Goal: Subscribe to service/newsletter

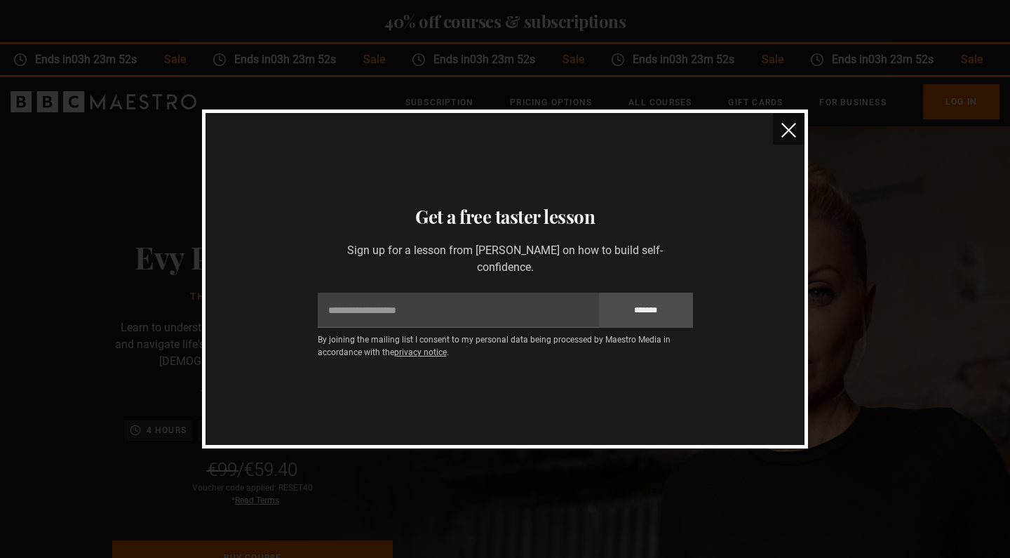
click at [787, 131] on img "close" at bounding box center [789, 130] width 15 height 15
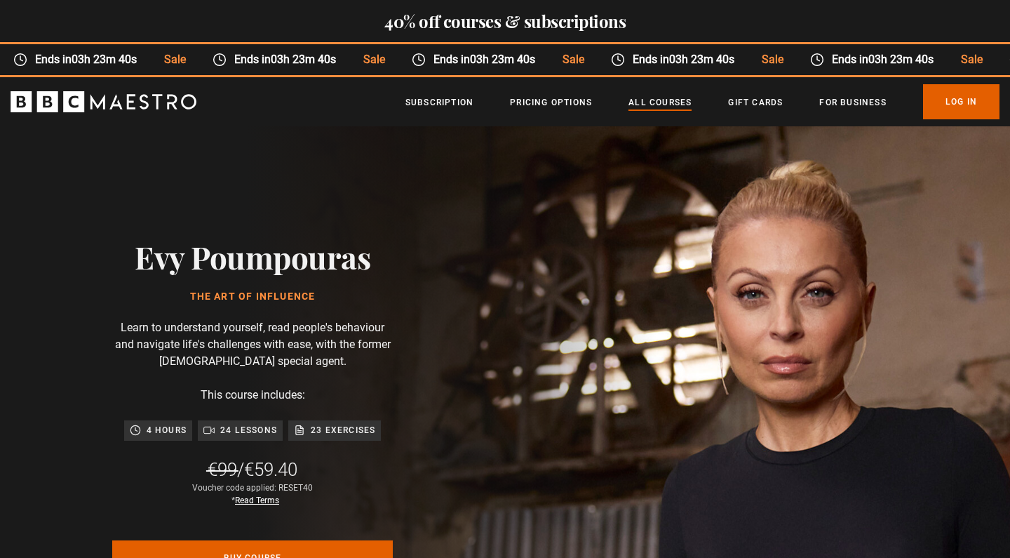
click at [662, 105] on link "All Courses" at bounding box center [660, 102] width 63 height 14
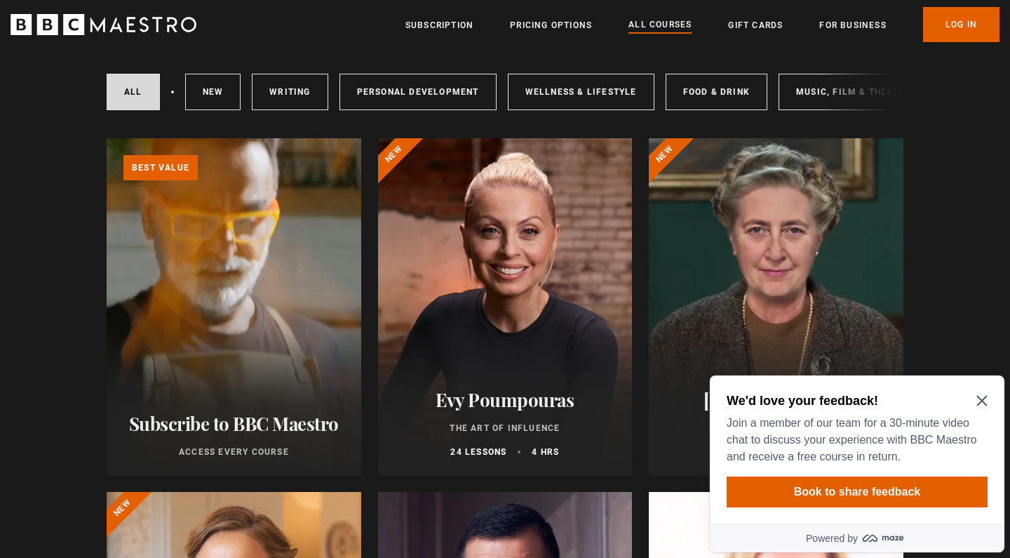
scroll to position [382, 0]
click at [984, 397] on icon "Close Maze Prompt" at bounding box center [982, 400] width 11 height 11
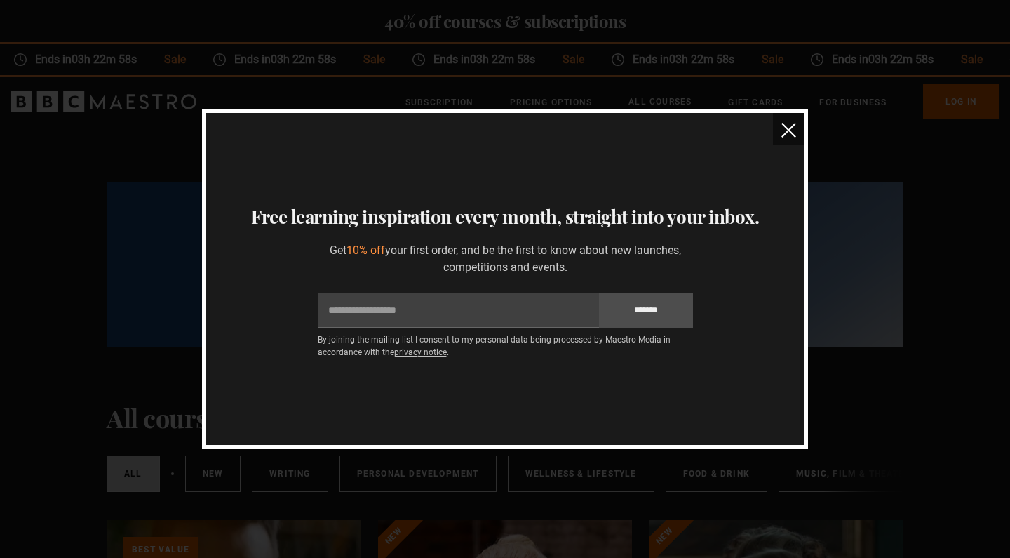
scroll to position [0, 0]
click at [789, 131] on img "close" at bounding box center [789, 130] width 15 height 15
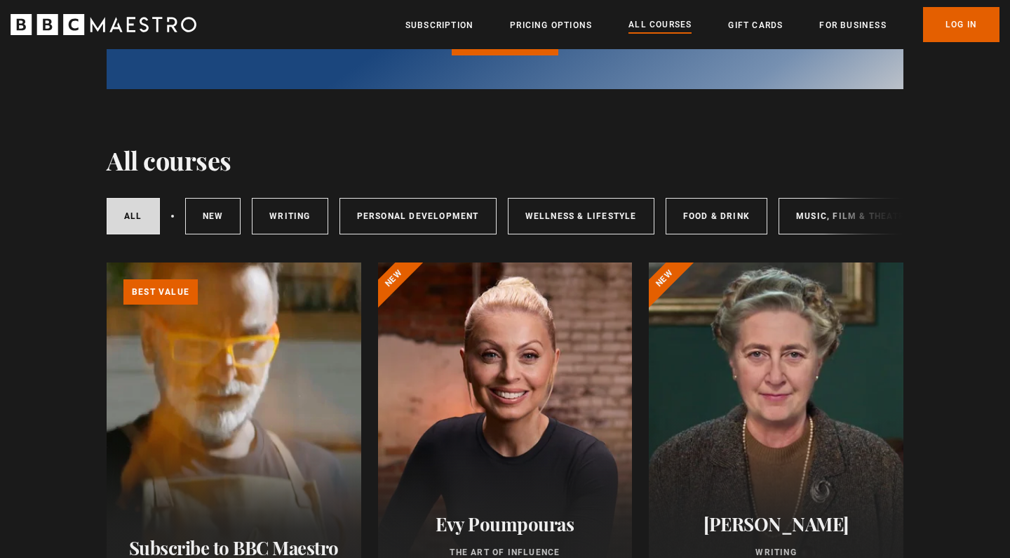
scroll to position [259, 0]
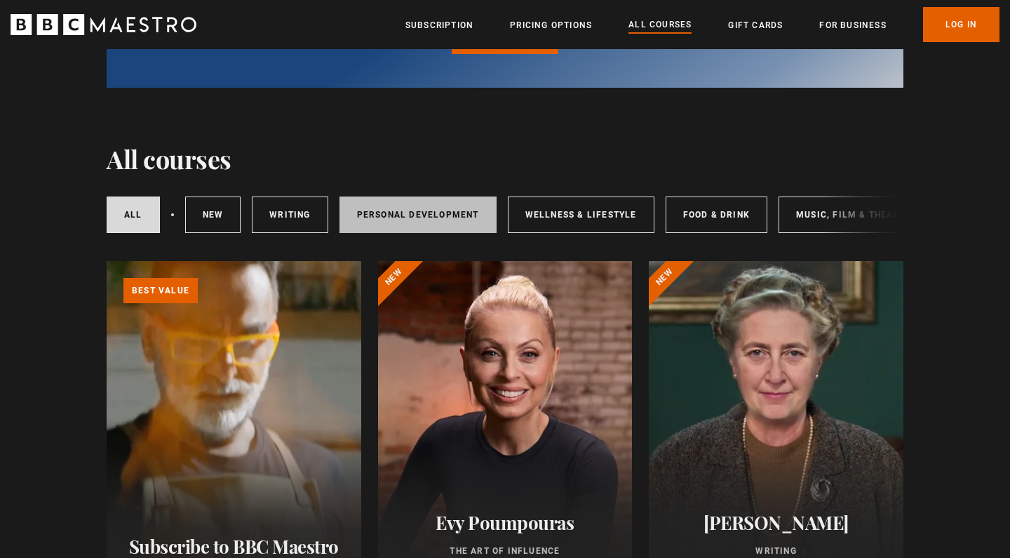
click at [413, 210] on link "Personal Development" at bounding box center [418, 214] width 157 height 36
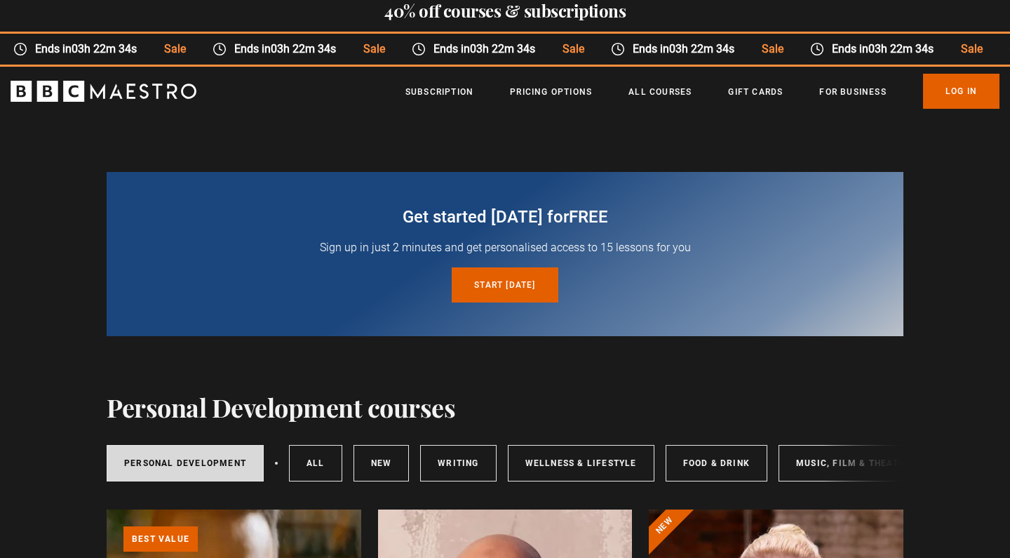
scroll to position [9, 0]
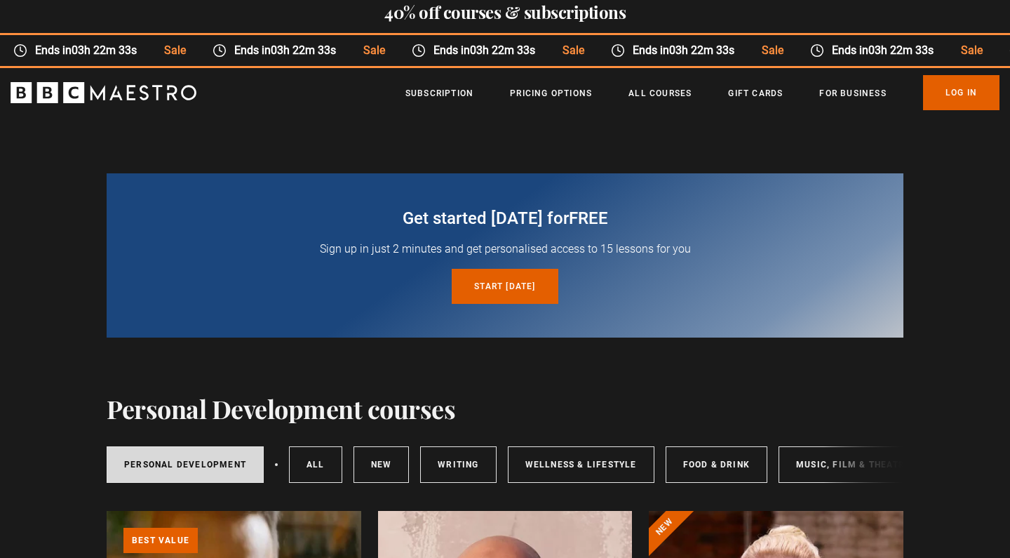
click at [475, 95] on ul "Subscription Pricing Options All Courses Gift Cards For business Already have a…" at bounding box center [703, 92] width 594 height 35
click at [535, 89] on link "Pricing Options" at bounding box center [551, 93] width 82 height 14
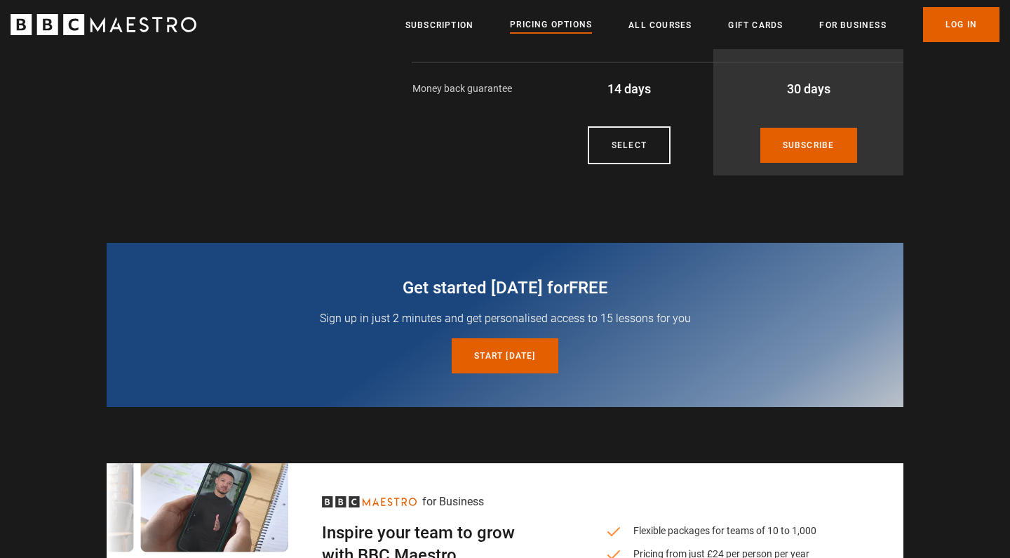
scroll to position [415, 0]
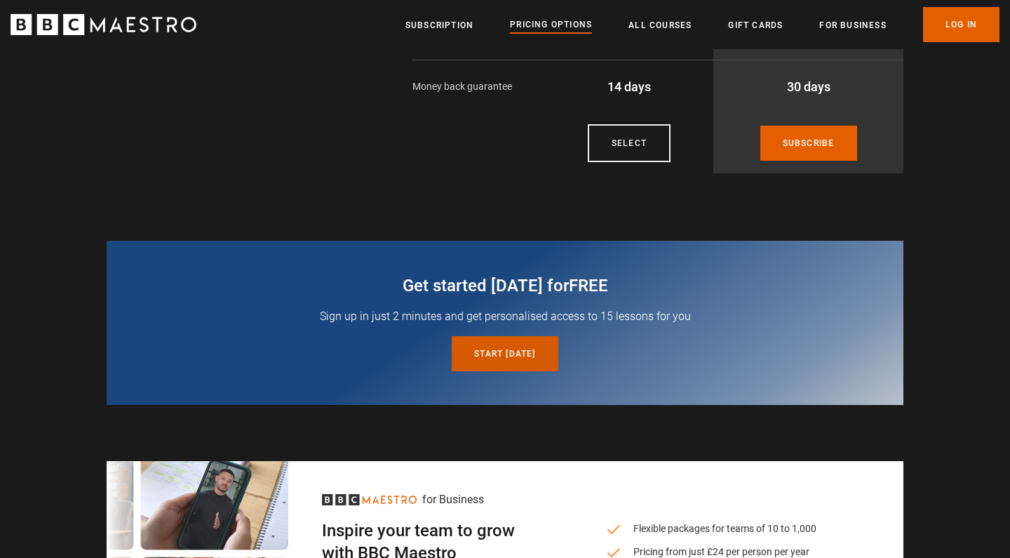
click at [499, 355] on link "Start today for free" at bounding box center [505, 353] width 106 height 35
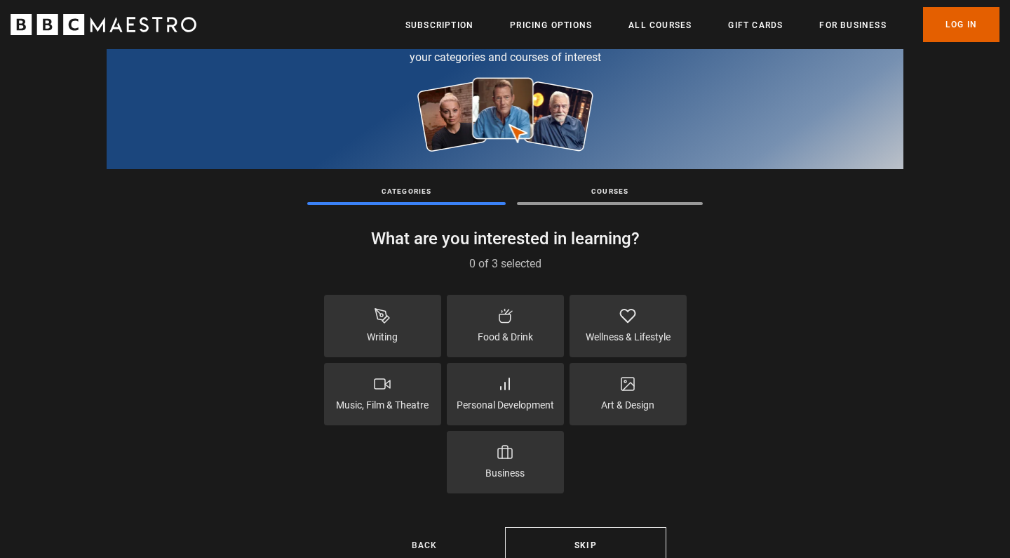
scroll to position [98, 0]
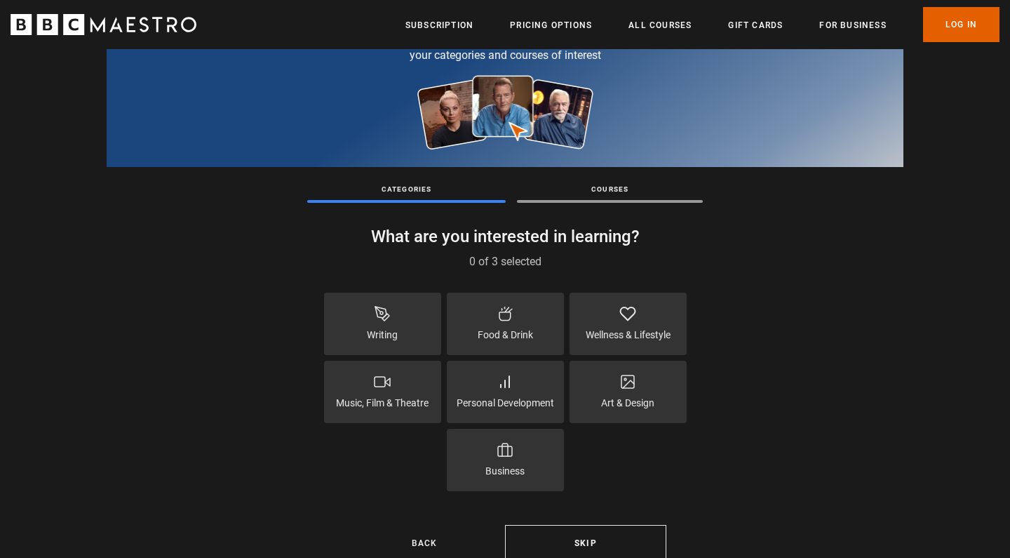
click at [507, 457] on icon at bounding box center [505, 449] width 17 height 17
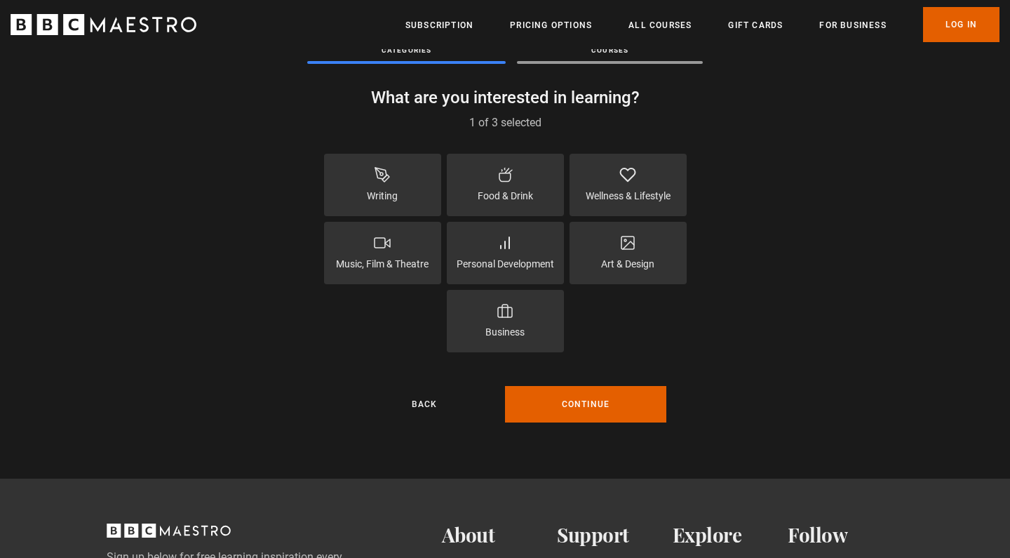
scroll to position [251, 0]
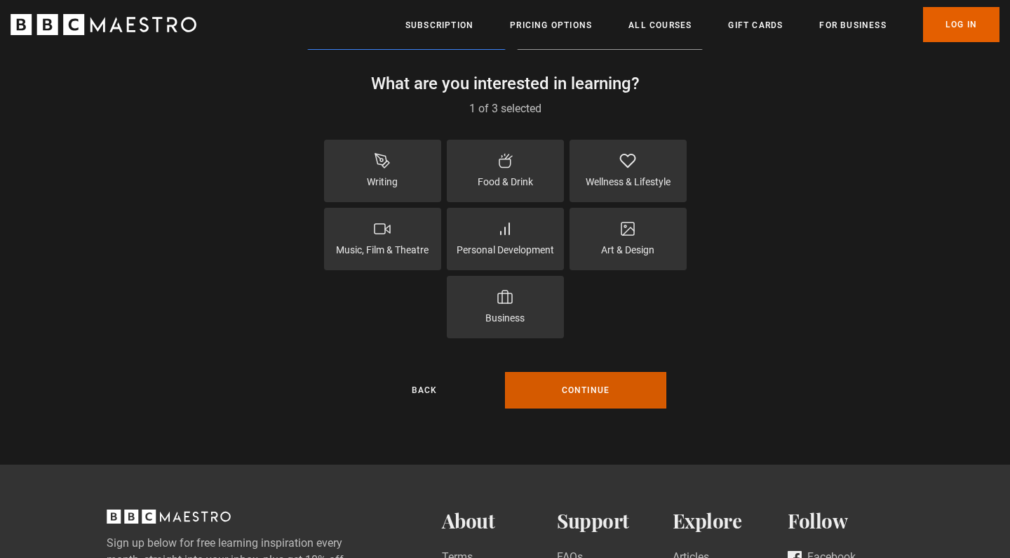
click at [594, 392] on button "Continue" at bounding box center [585, 390] width 161 height 36
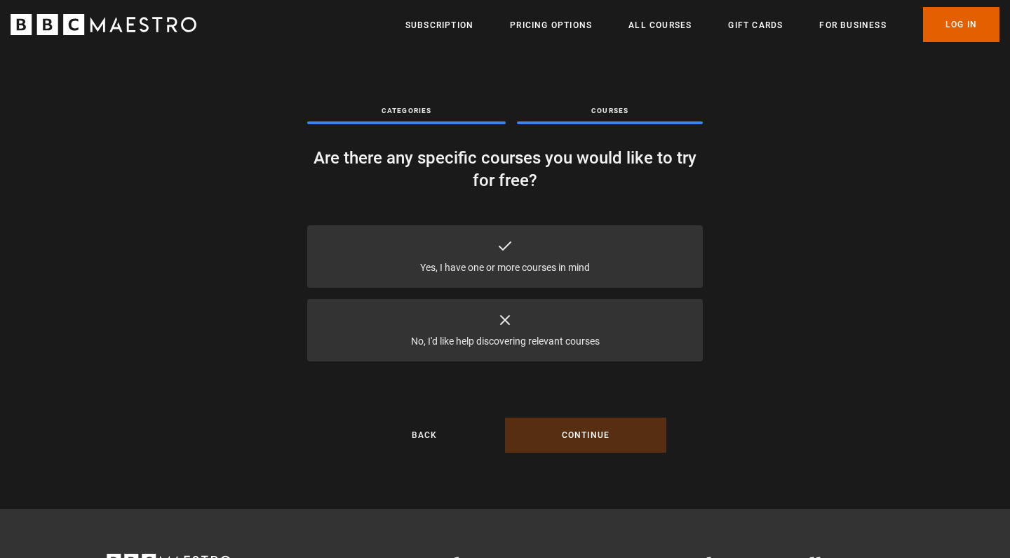
click at [505, 269] on p "Yes, I have one or more courses in mind" at bounding box center [505, 267] width 170 height 15
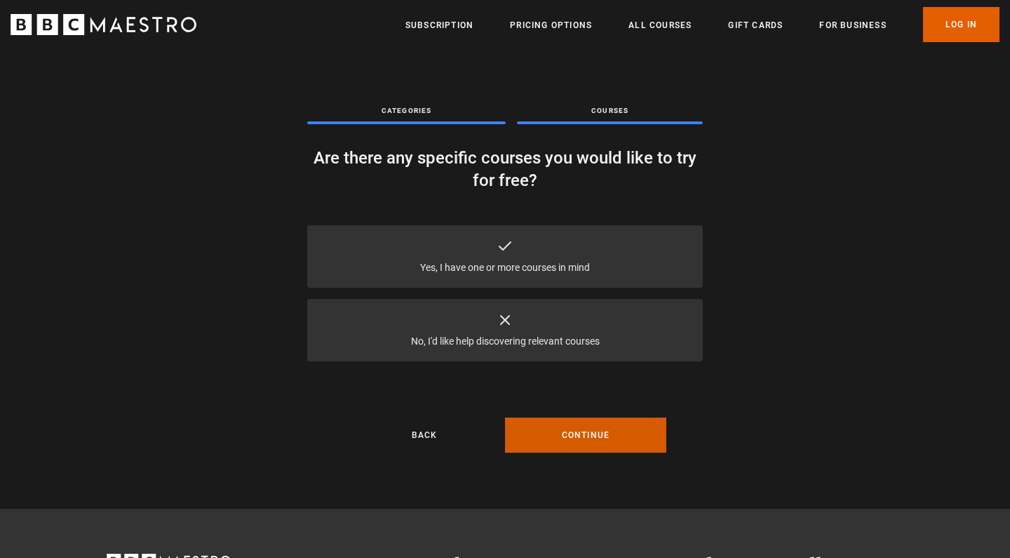
click at [594, 432] on button "Continue" at bounding box center [585, 435] width 161 height 35
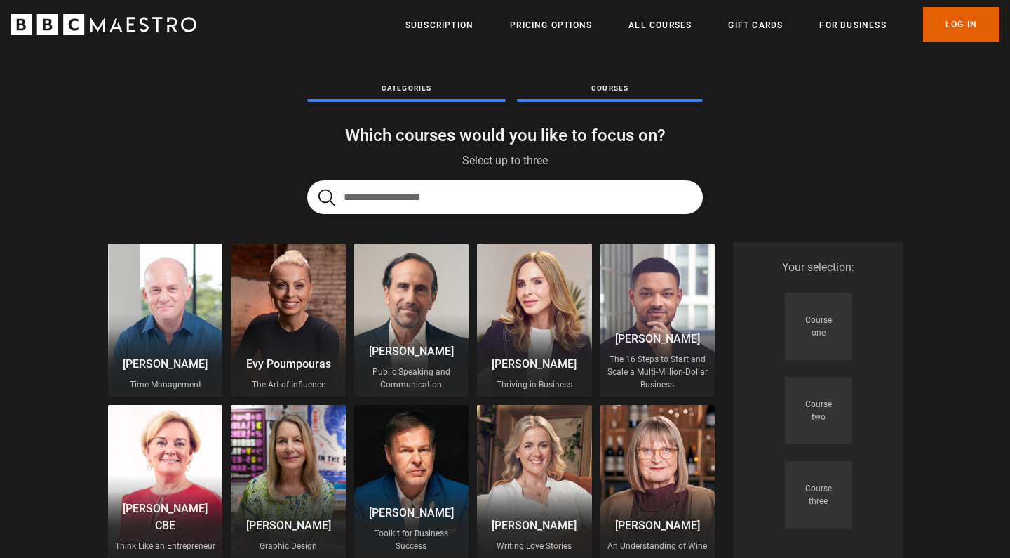
click at [286, 305] on div at bounding box center [288, 319] width 114 height 153
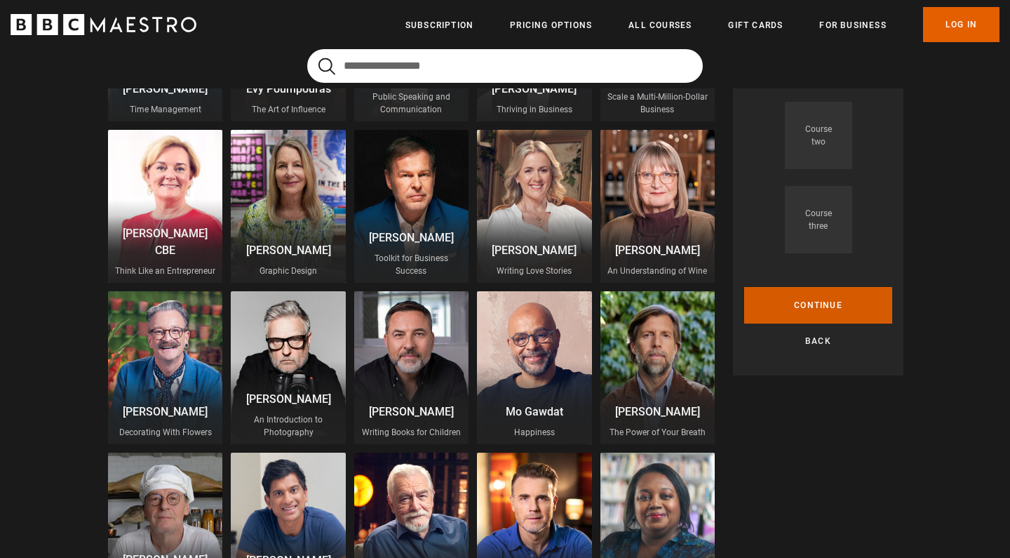
scroll to position [276, 0]
click at [817, 303] on button "Continue" at bounding box center [818, 304] width 148 height 36
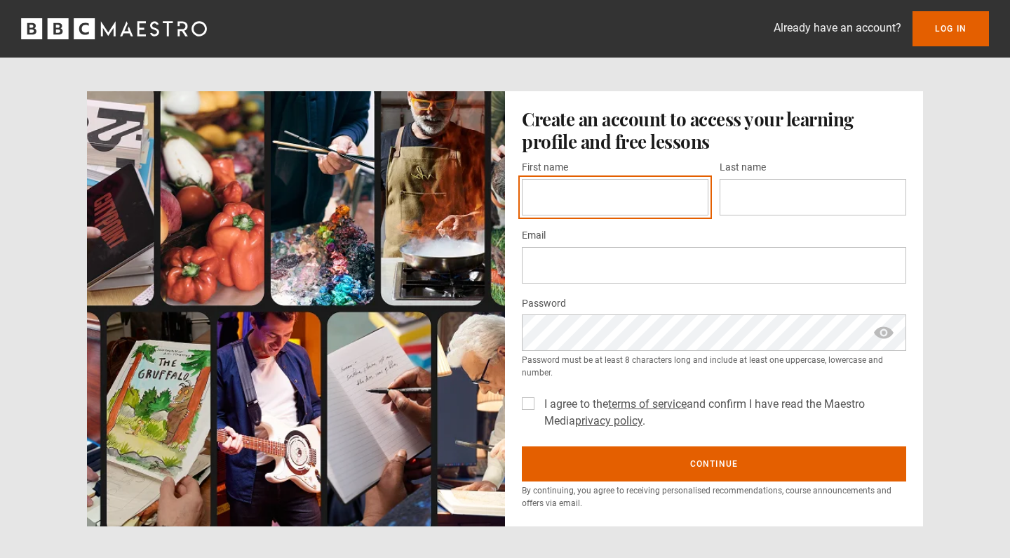
click at [693, 194] on input "First name *" at bounding box center [615, 197] width 187 height 36
type input "**********"
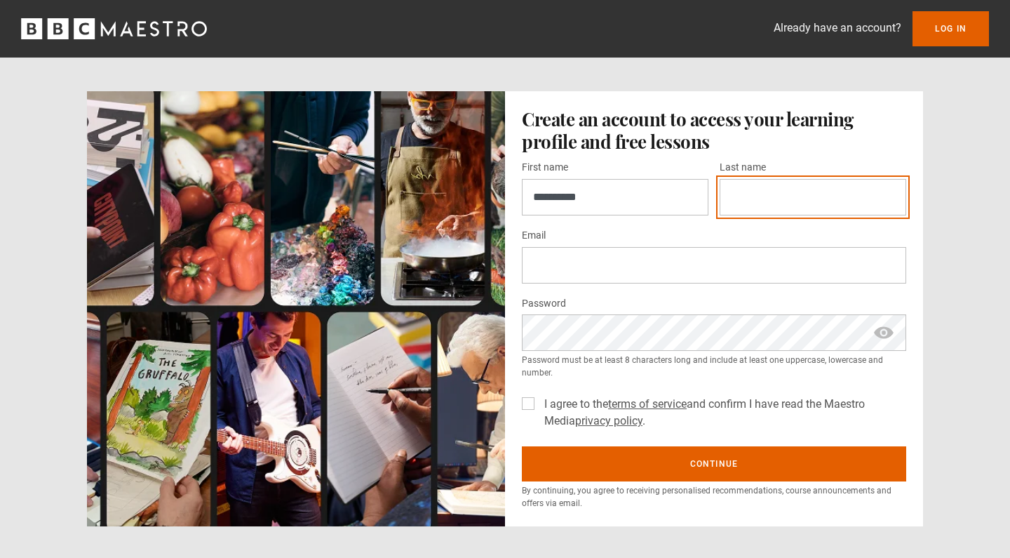
type input "**********"
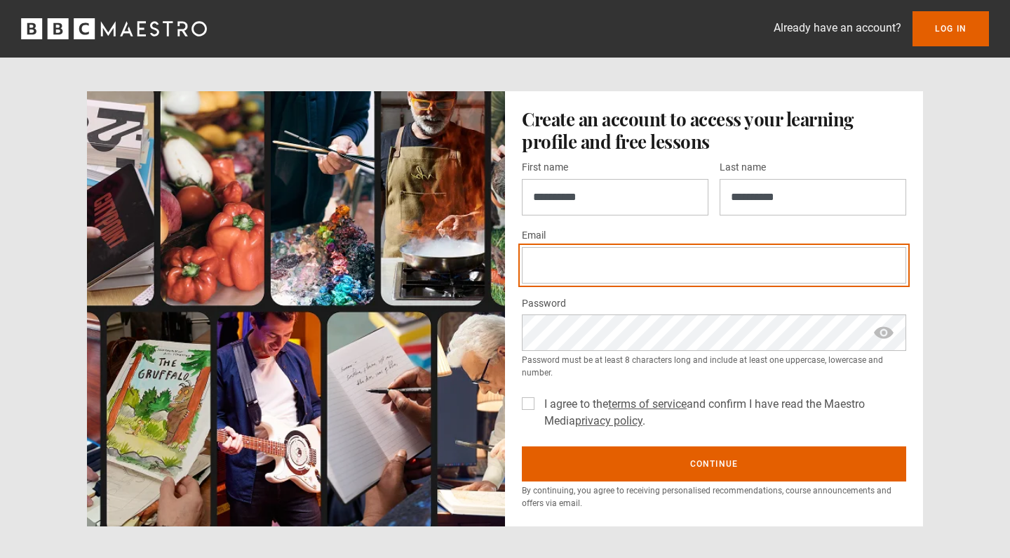
type input "**********"
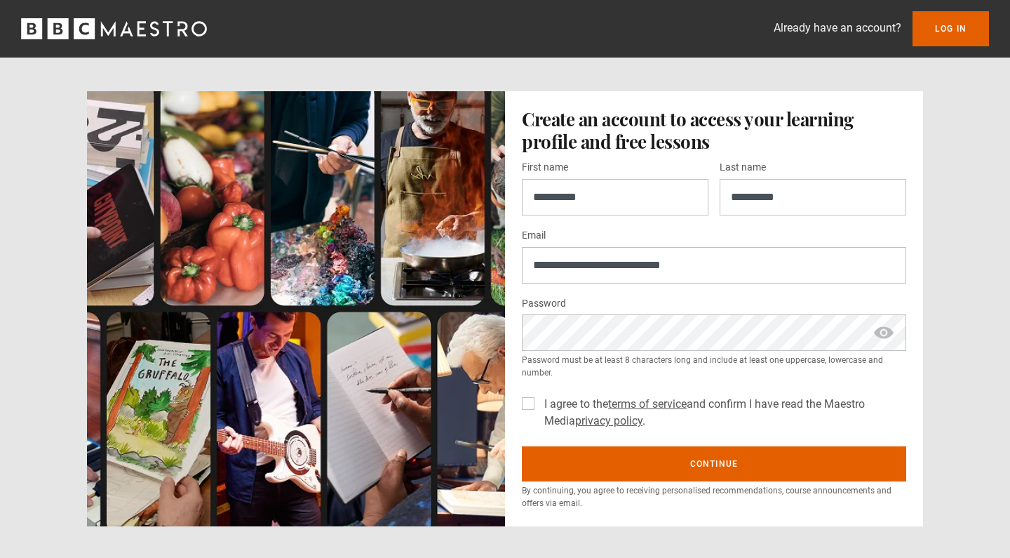
type input "*********"
click at [539, 401] on label "I agree to the terms of service and confirm I have read the Maestro Media priva…" at bounding box center [723, 413] width 368 height 34
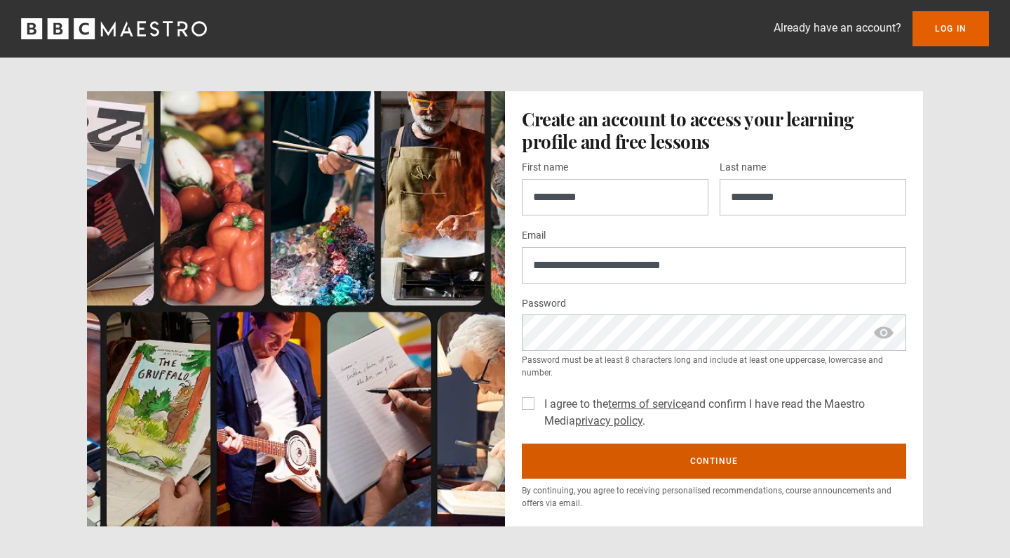
click at [723, 464] on button "Continue" at bounding box center [714, 460] width 385 height 35
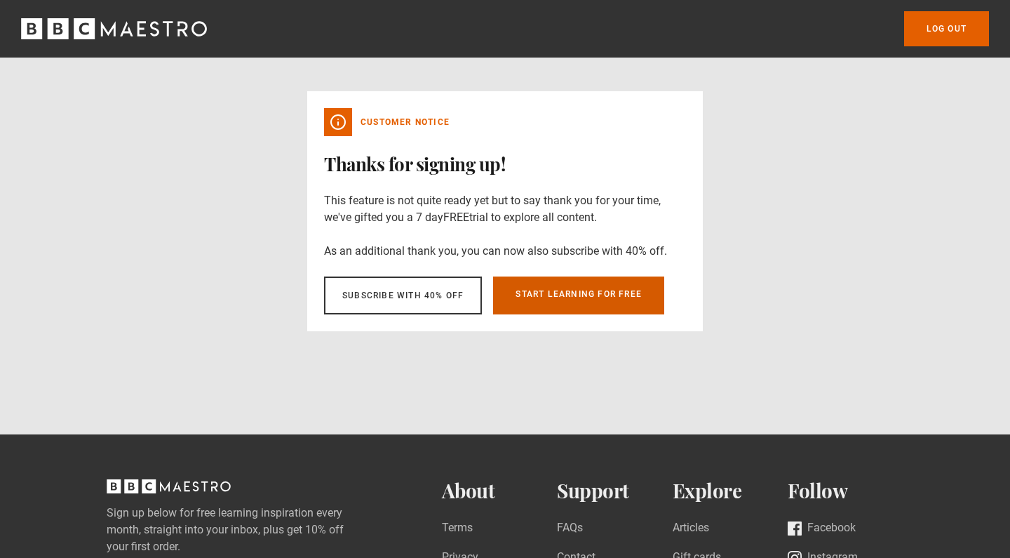
click at [579, 294] on link "Start learning for free" at bounding box center [578, 295] width 171 height 38
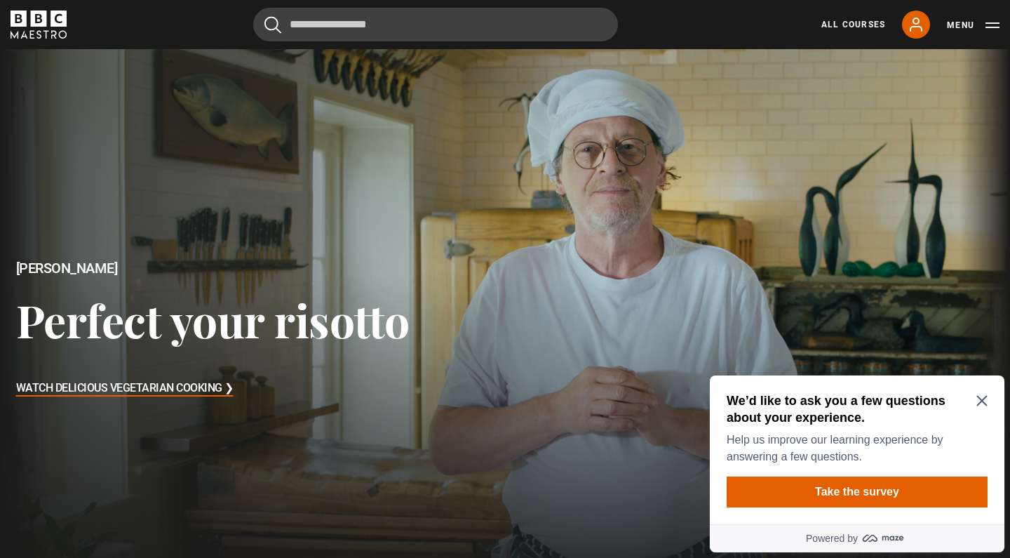
scroll to position [1, 0]
click at [983, 399] on icon "Close Maze Prompt" at bounding box center [982, 400] width 11 height 11
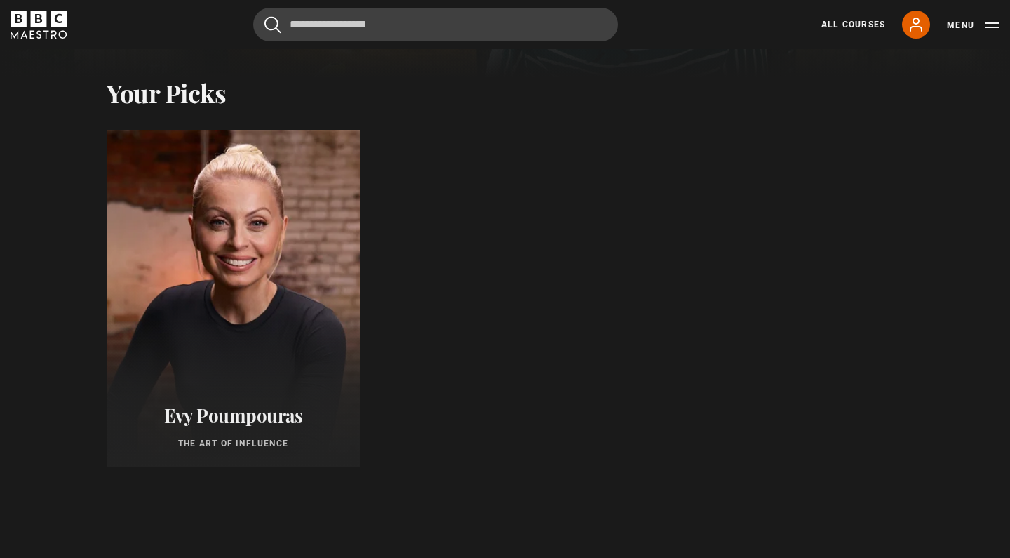
scroll to position [533, 0]
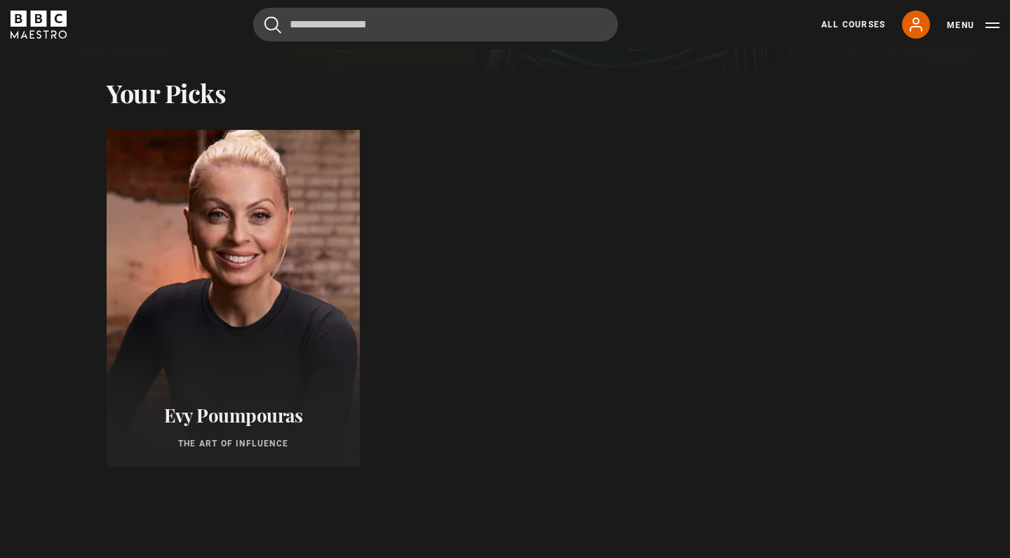
click at [268, 318] on div at bounding box center [233, 298] width 279 height 370
